Goal: Navigation & Orientation: Find specific page/section

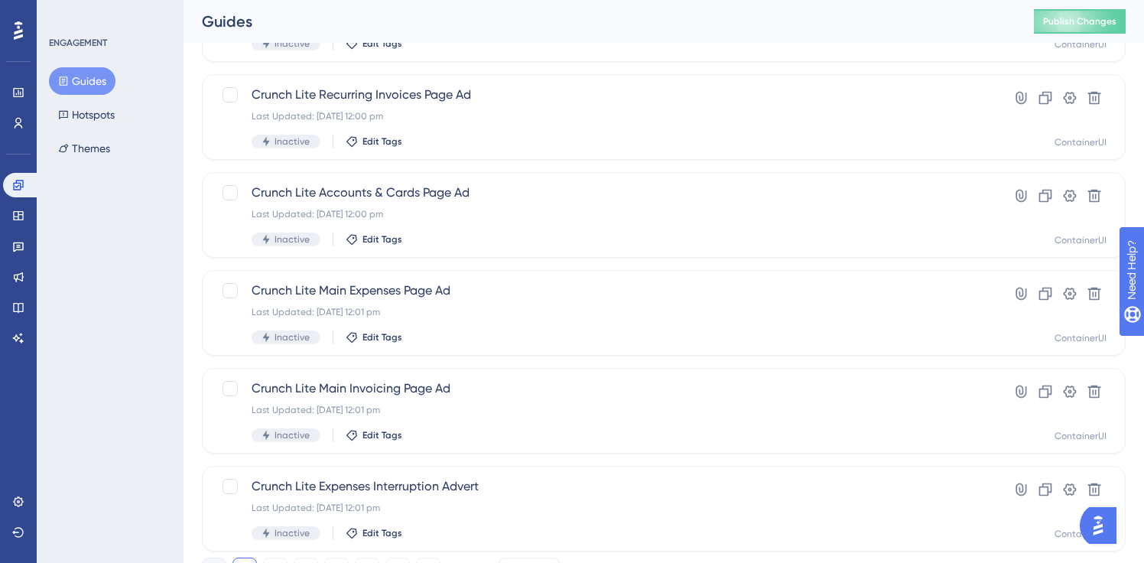
scroll to position [624, 0]
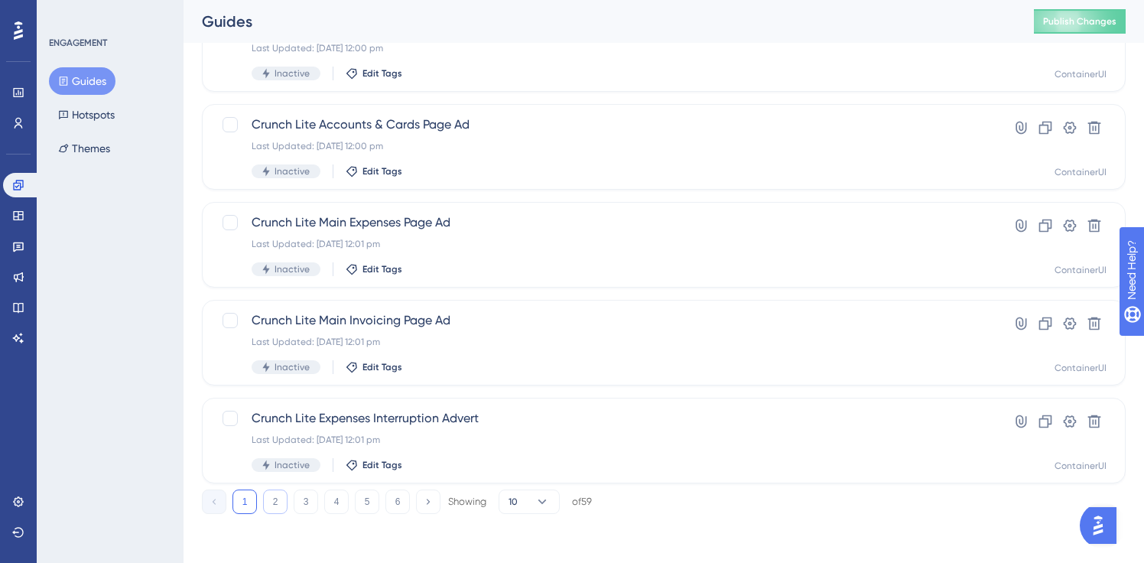
click at [274, 503] on button "2" at bounding box center [275, 501] width 24 height 24
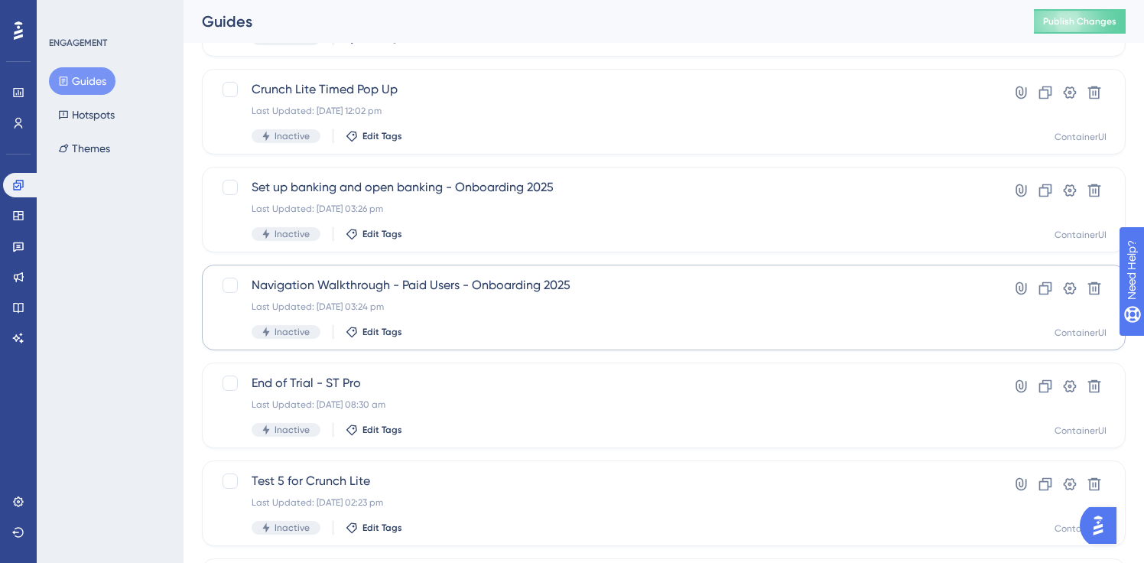
scroll to position [168, 0]
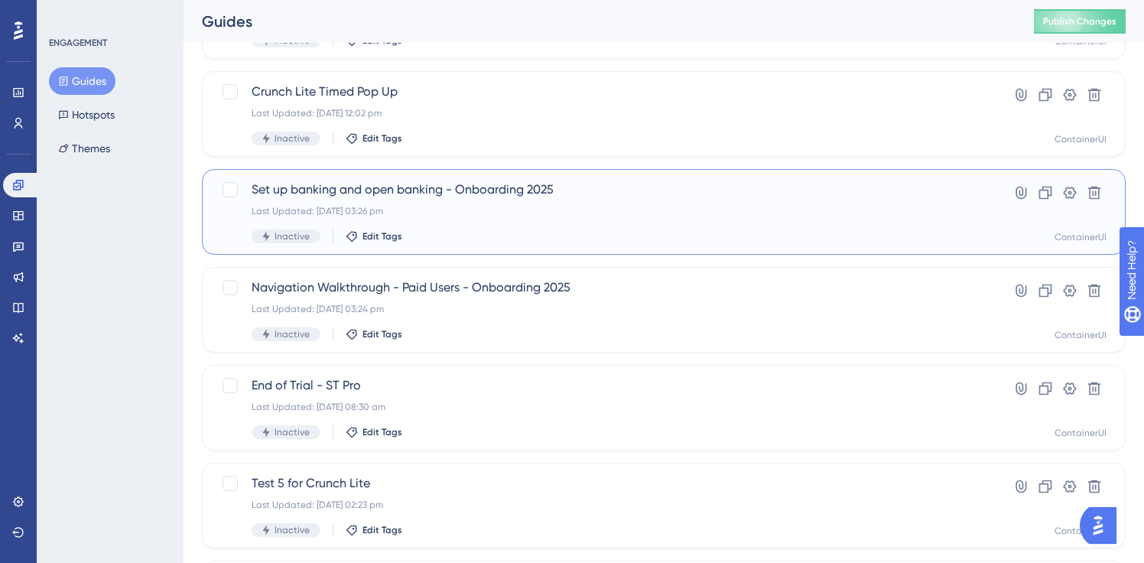
click at [590, 206] on div "Last Updated: [DATE] 03:26 pm" at bounding box center [603, 211] width 702 height 12
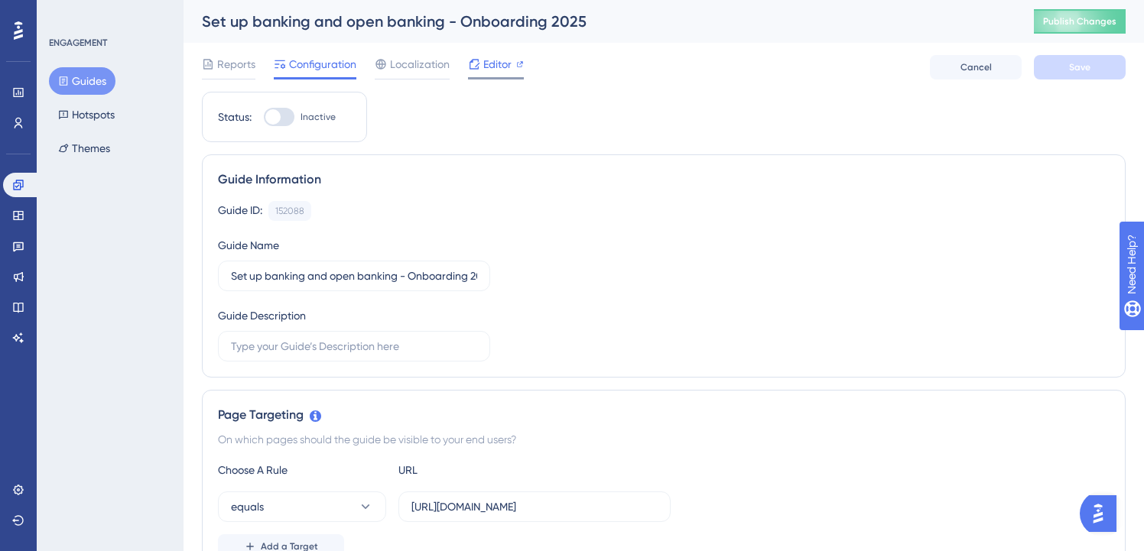
click at [483, 64] on span "Editor" at bounding box center [497, 64] width 28 height 18
